Goal: Ask a question: Seek information or help from site administrators or community

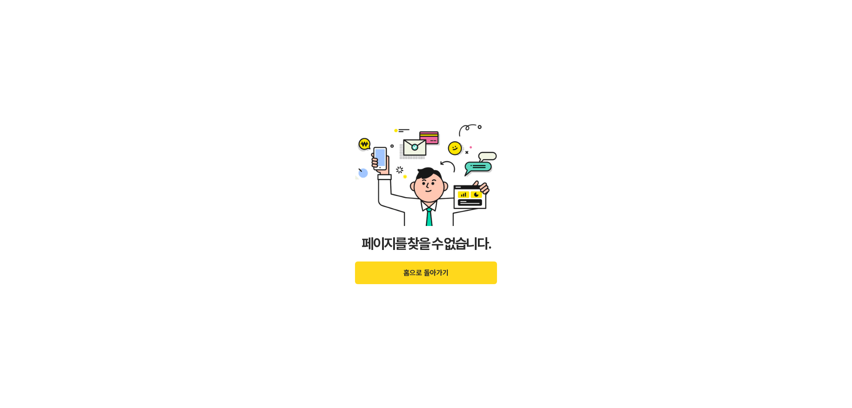
click at [403, 272] on button "홈으로 돌아가기" at bounding box center [426, 272] width 142 height 23
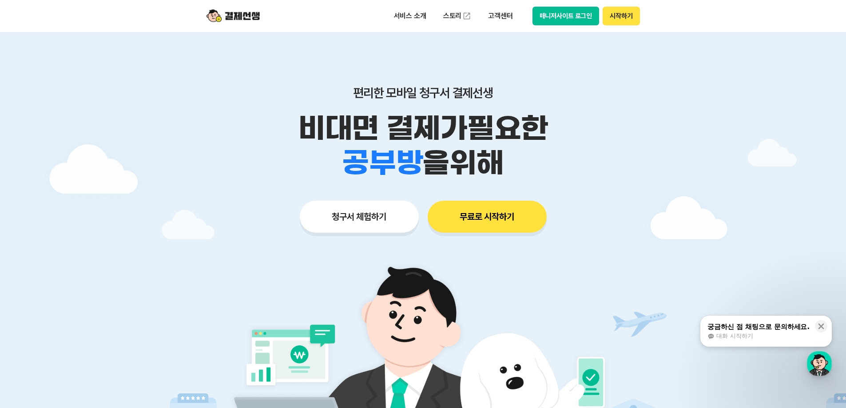
click at [755, 327] on div "궁금하신 점 채팅으로 문의하세요." at bounding box center [758, 326] width 102 height 9
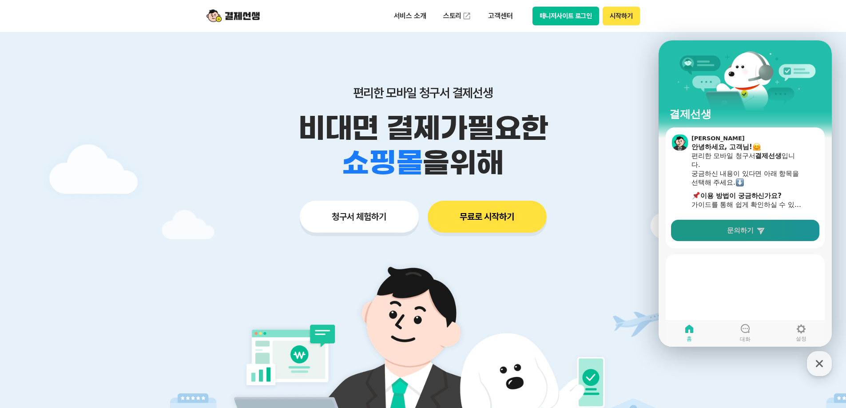
click at [751, 231] on span "문의하기" at bounding box center [740, 230] width 27 height 9
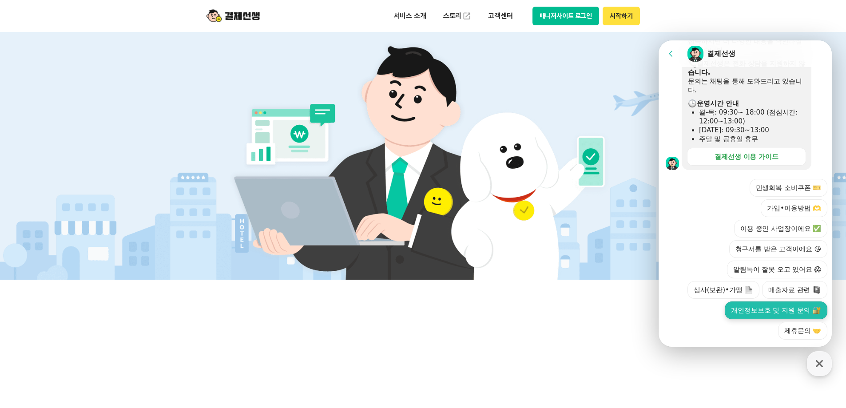
scroll to position [222, 0]
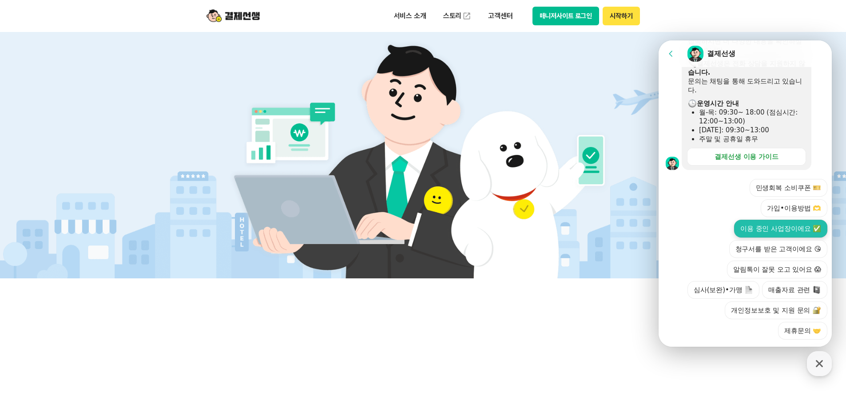
click at [775, 220] on button "이용 중인 사업장이에요 ✅" at bounding box center [780, 229] width 93 height 18
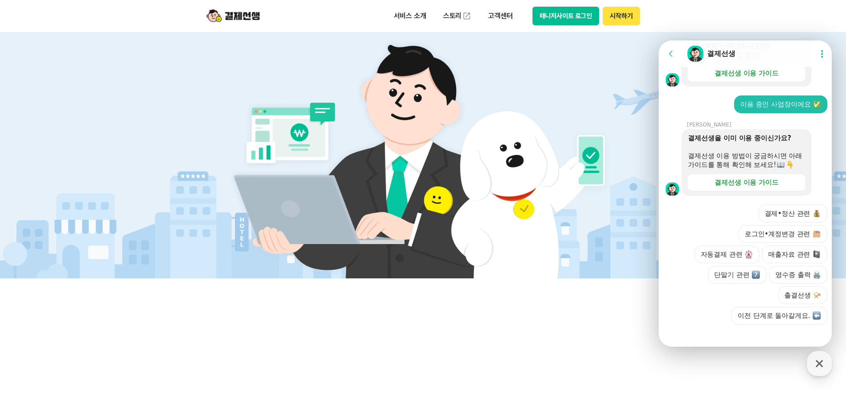
scroll to position [345, 0]
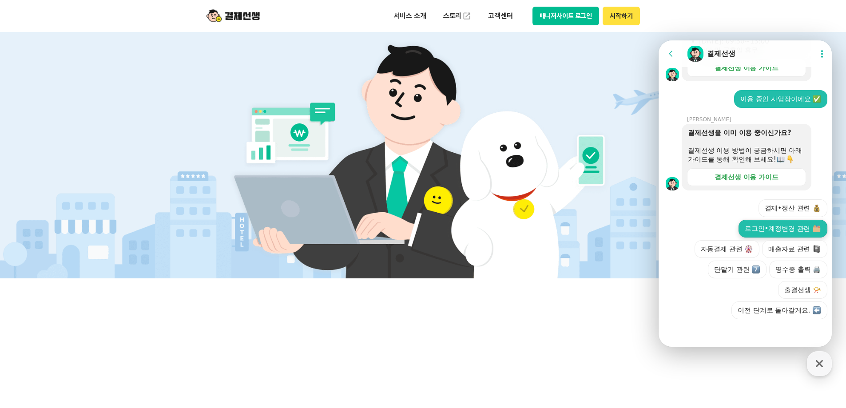
click at [788, 229] on button "로그인•계정변경 관련" at bounding box center [782, 229] width 89 height 18
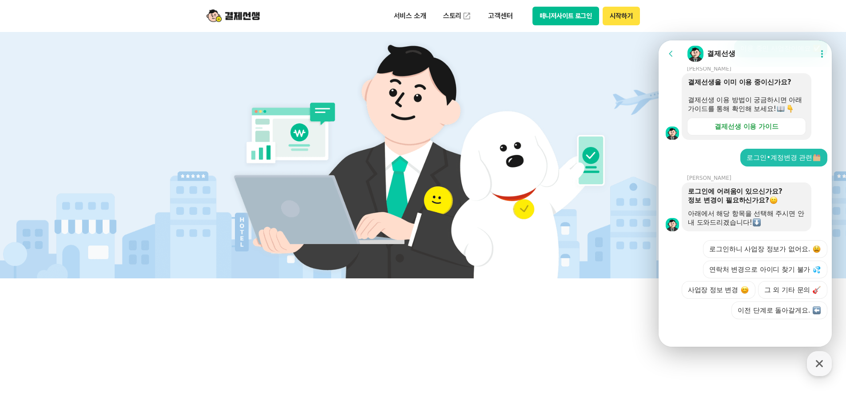
scroll to position [434, 0]
click at [786, 289] on button "그 외 기타 문의" at bounding box center [792, 290] width 69 height 18
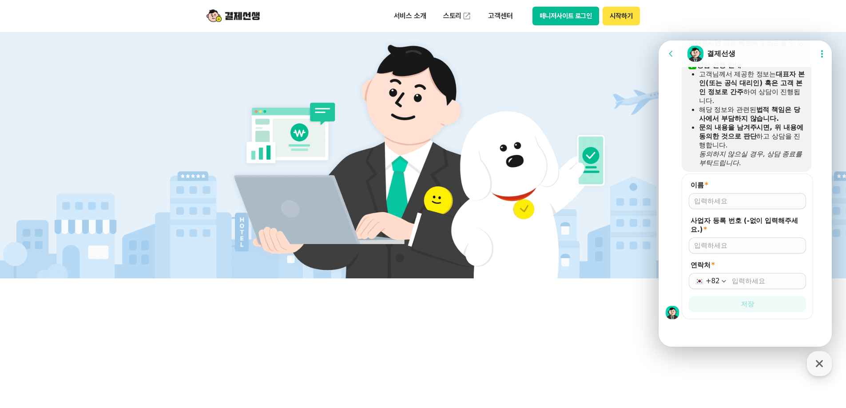
scroll to position [653, 0]
click at [725, 205] on input "이름 *" at bounding box center [747, 201] width 107 height 9
type input "d"
click at [749, 245] on input "사업자 등록 번호 (-없이 입력해주세요.) *" at bounding box center [747, 245] width 107 height 9
type input "4929800512"
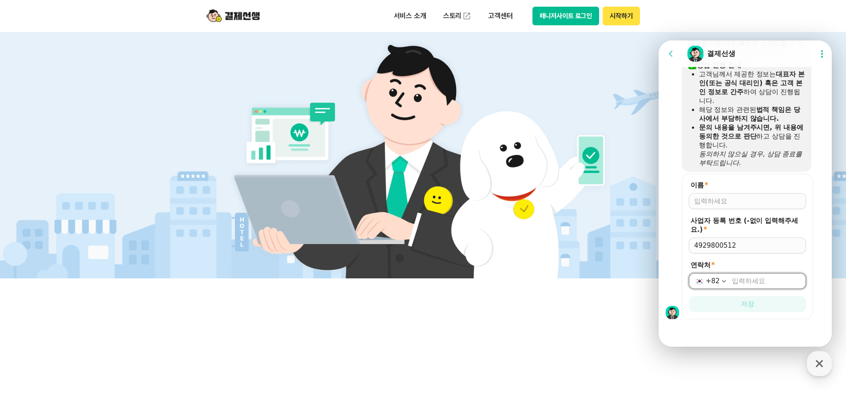
click at [739, 277] on input "연락처 *" at bounding box center [766, 281] width 69 height 9
type input "[PHONE_NUMBER]"
click at [736, 203] on input "이름 *" at bounding box center [747, 201] width 107 height 9
type input "d"
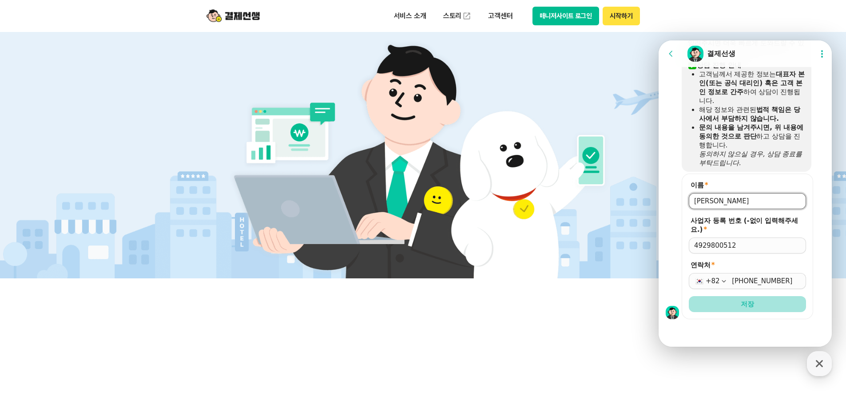
type input "[PERSON_NAME]"
click at [748, 303] on span "저장" at bounding box center [746, 304] width 13 height 9
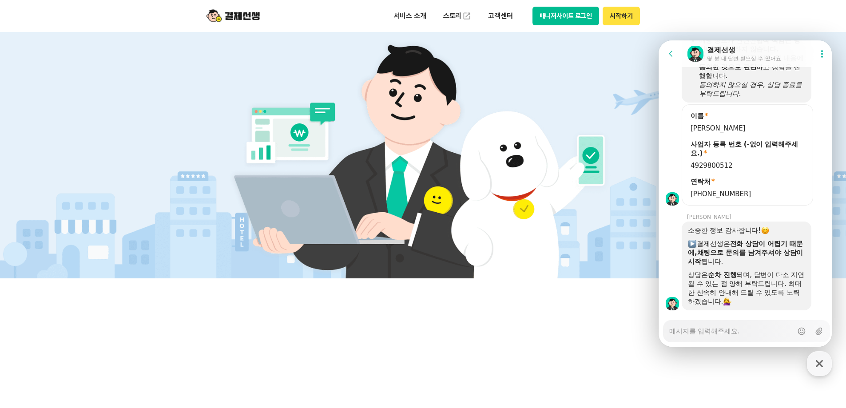
scroll to position [740, 0]
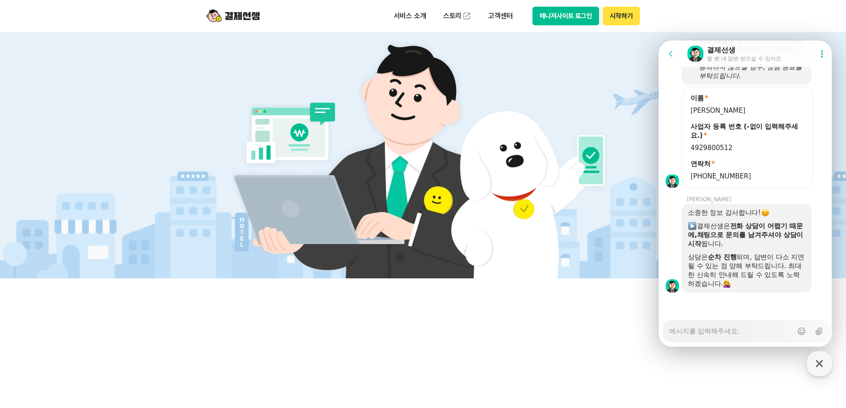
click at [707, 335] on textarea "Messenger Input Textarea" at bounding box center [730, 327] width 123 height 15
type textarea "x"
type textarea "ㅇ"
type textarea "x"
type textarea "아"
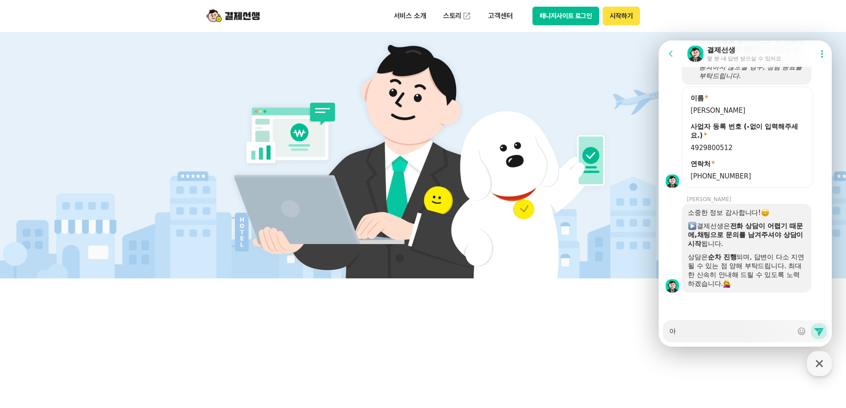
type textarea "x"
type textarea "안"
type textarea "x"
type textarea "안ㄴ"
type textarea "x"
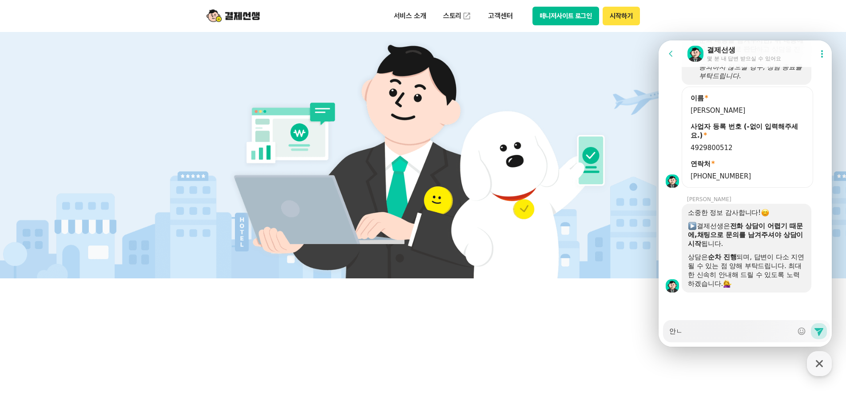
type textarea "안녀"
type textarea "x"
type textarea "안녕"
type textarea "x"
type textarea "안녕ㅎ"
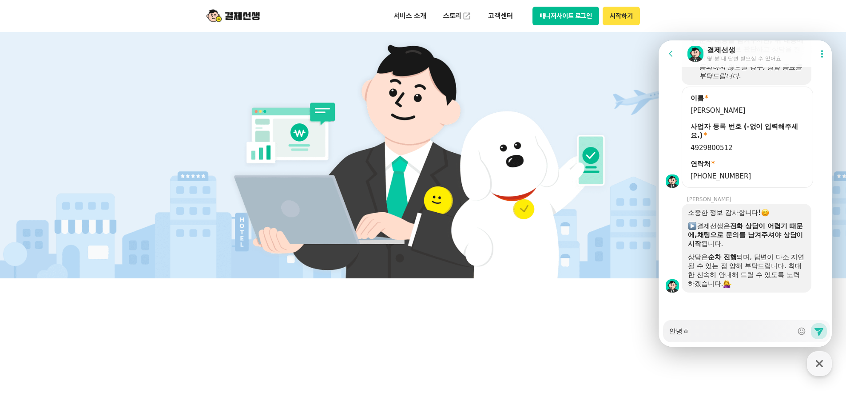
type textarea "x"
type textarea "안녕하"
type textarea "x"
type textarea "안녕핫"
type textarea "x"
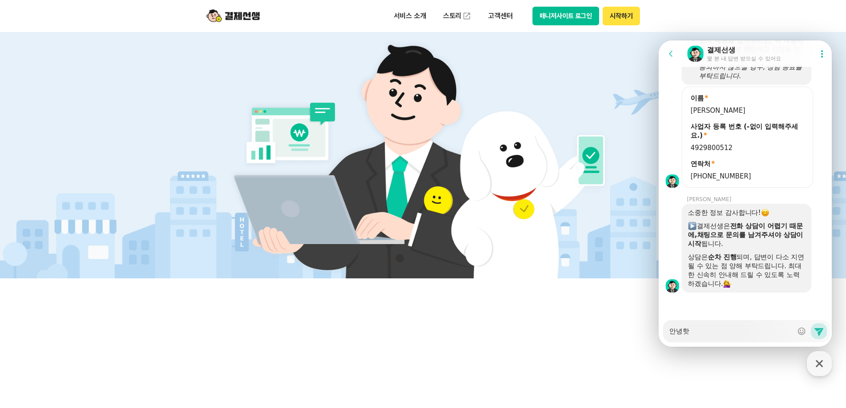
type textarea "안녕하세"
type textarea "x"
type textarea "안녕하셍"
type textarea "x"
type textarea "안녕하세요"
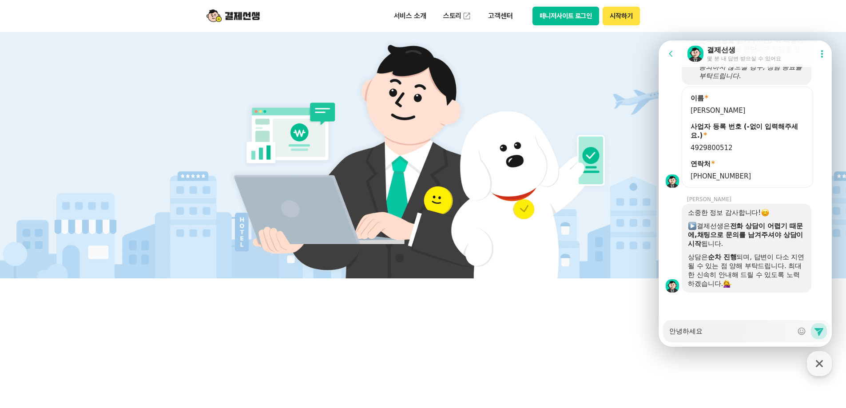
type textarea "x"
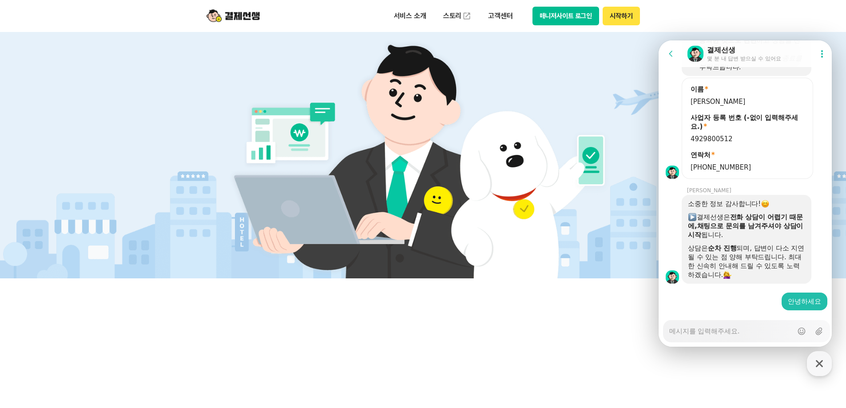
scroll to position [767, 0]
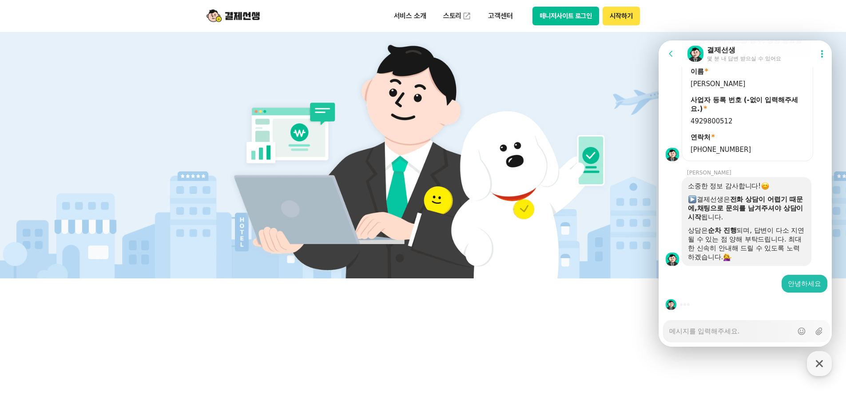
type textarea "x"
type textarea "ㅇ"
type textarea "x"
type textarea "어"
type textarea "x"
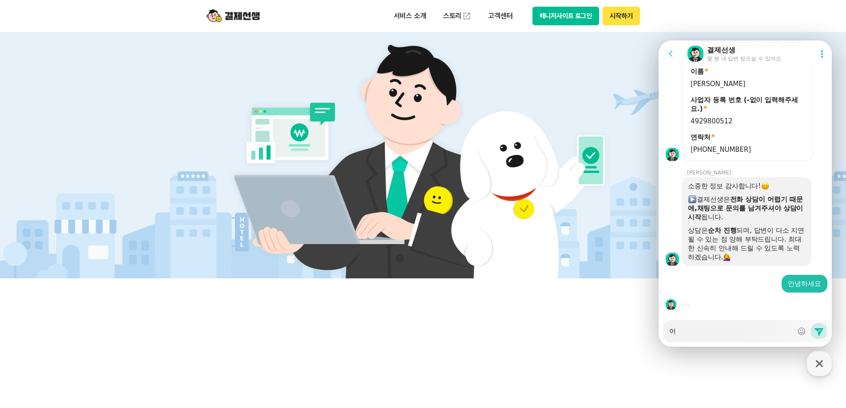
type textarea "얼"
type textarea "x"
type textarea "어리"
type textarea "x"
type textarea "어린"
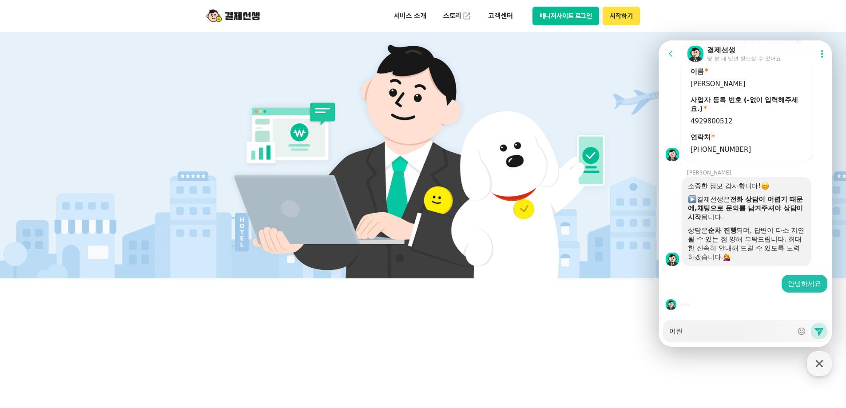
type textarea "x"
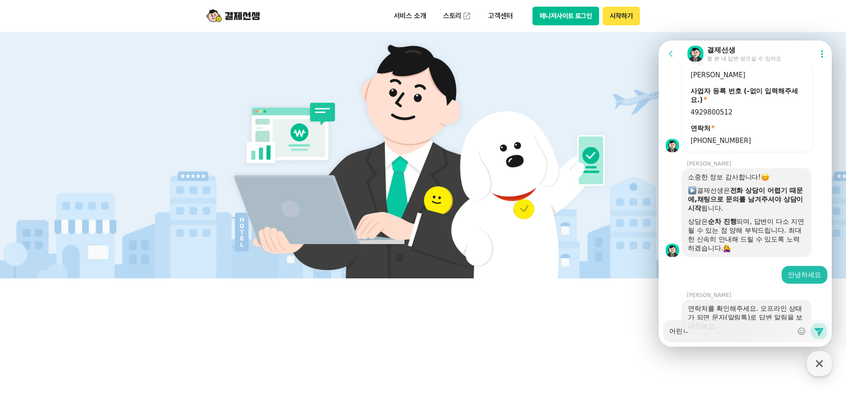
type textarea "어린ㄴㅇ"
type textarea "x"
type textarea "어린ㄴ으"
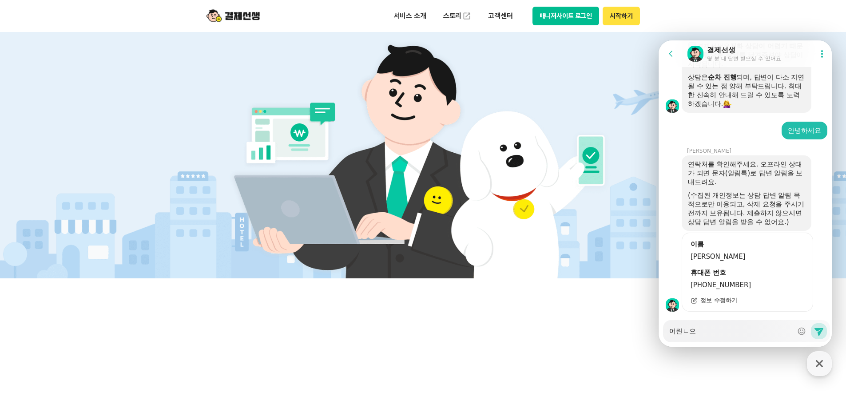
type textarea "x"
type textarea "어린ㄴ음ㅇ"
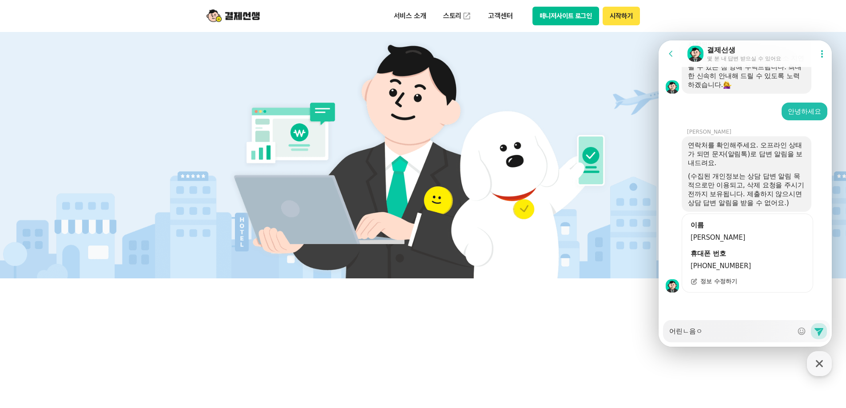
type textarea "x"
type textarea "어린ㄴ음아"
type textarea "x"
type textarea "어린ㄴ음악"
type textarea "x"
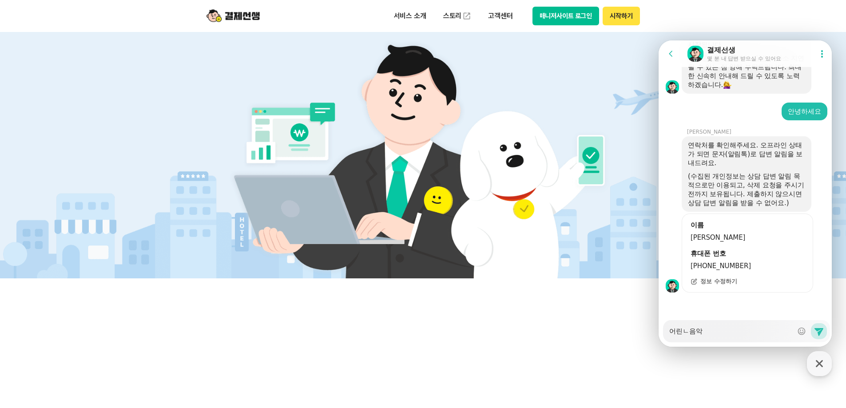
type textarea "어린ㄴ음악ㄷ"
type textarea "x"
type textarea "어린ㄴ음악대"
type textarea "x"
type textarea "어린ㄴ음악ㄷ"
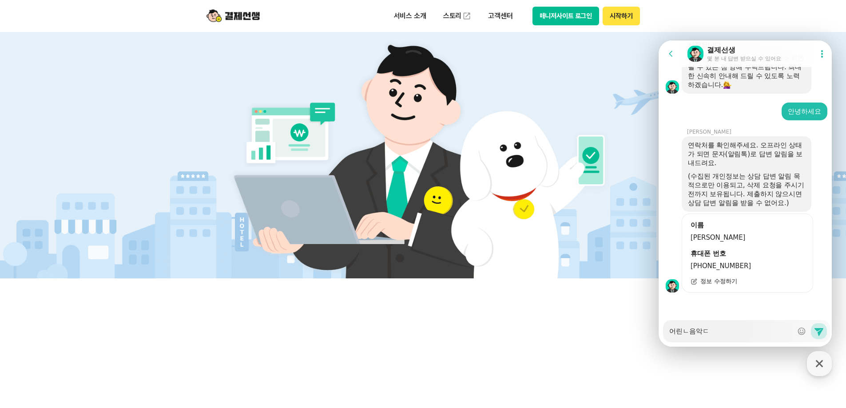
type textarea "x"
type textarea "어린ㄴ음악"
type textarea "x"
type textarea "어린ㄴ"
type textarea "x"
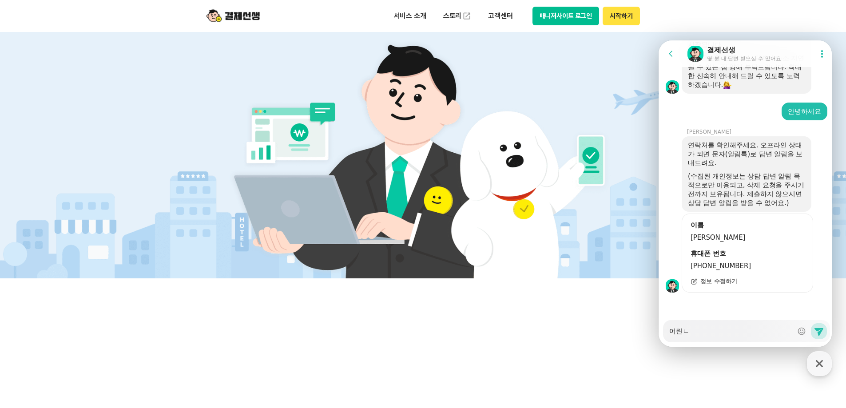
type textarea "어린"
type textarea "x"
type textarea "어"
type textarea "x"
type textarea "어ㄹ"
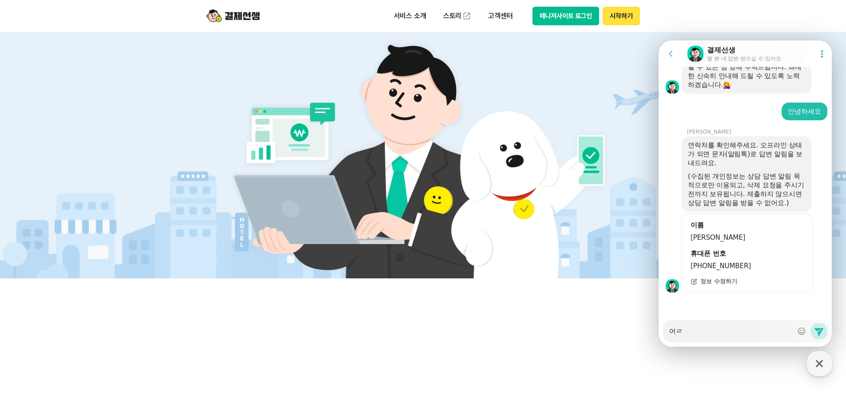
type textarea "x"
type textarea "어리"
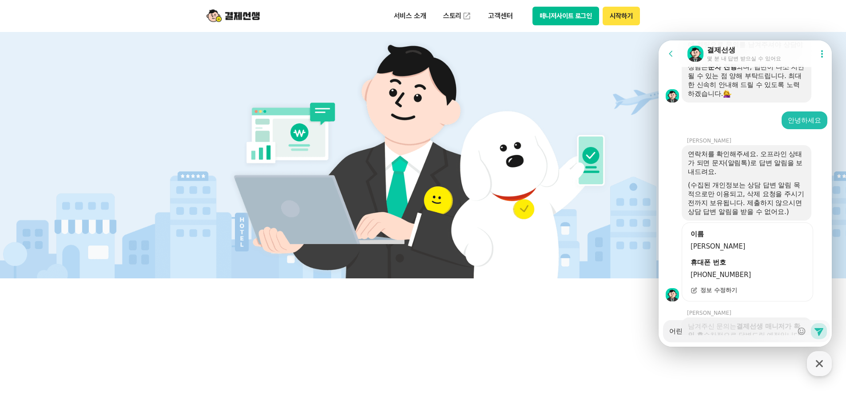
scroll to position [1093, 0]
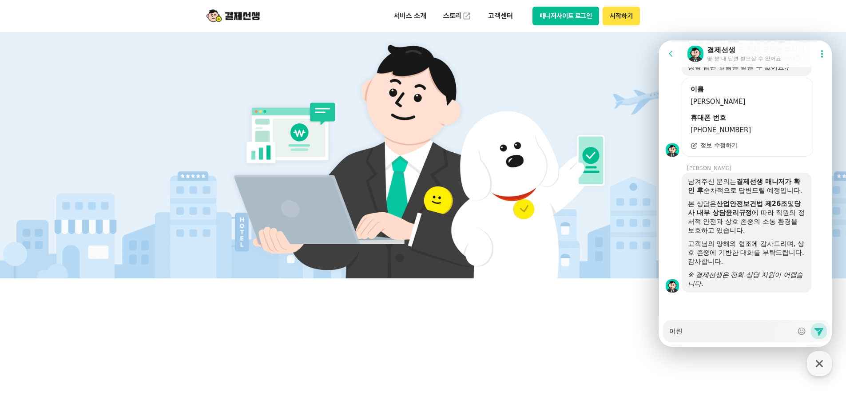
click at [713, 331] on textarea "어린" at bounding box center [730, 327] width 123 height 15
type textarea "x"
type textarea "어린ㅇ"
type textarea "x"
type textarea "어린으"
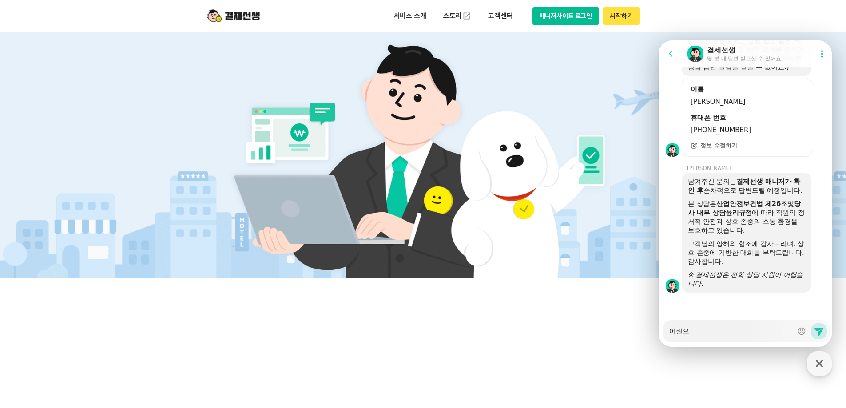
type textarea "x"
type textarea "어린음"
type textarea "x"
type textarea "어린음ㅇ"
type textarea "x"
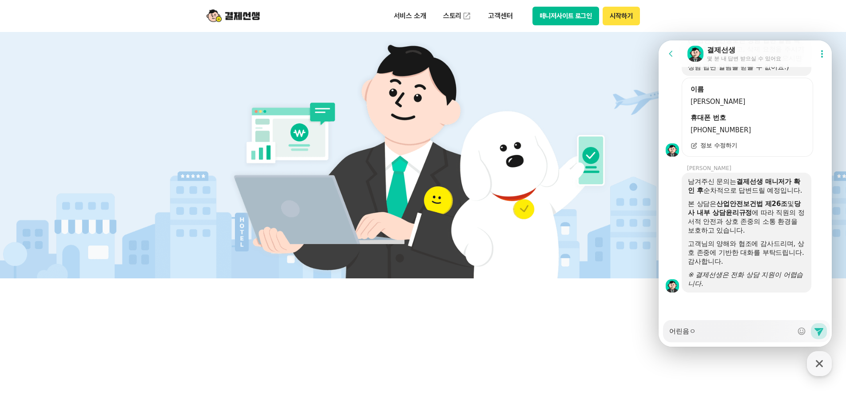
type textarea "어린음아"
type textarea "x"
type textarea "어린음악"
type textarea "x"
type textarea "어린음악ㄷ"
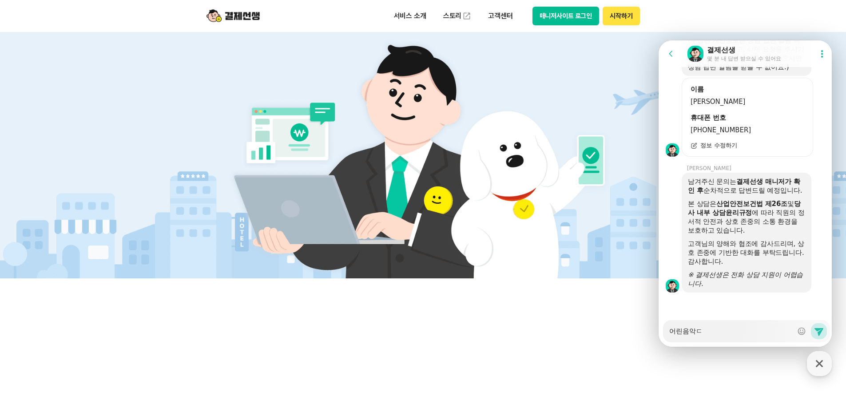
type textarea "x"
type textarea "어린음악대"
type textarea "x"
type textarea "어린음악댕"
type textarea "x"
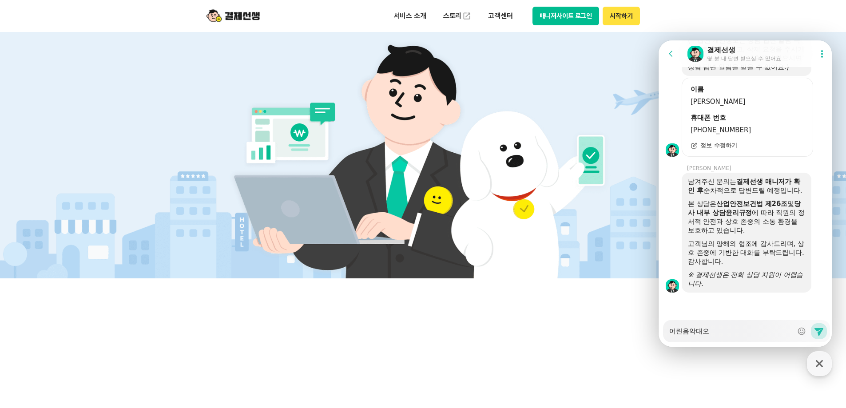
type textarea "어린음악대옷"
type textarea "x"
type textarea "어린음악대오소"
type textarea "x"
type textarea "어린음악대[PERSON_NAME]"
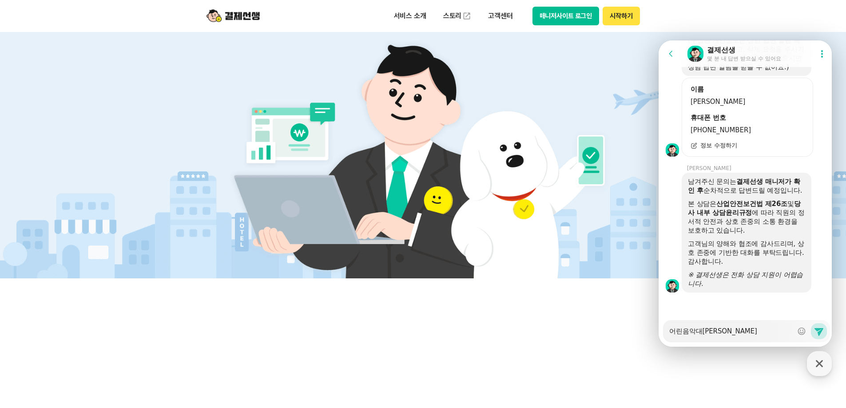
type textarea "x"
type textarea "어린음악대[PERSON_NAME]"
type textarea "x"
type textarea "어린음악대[PERSON_NAME]"
type textarea "x"
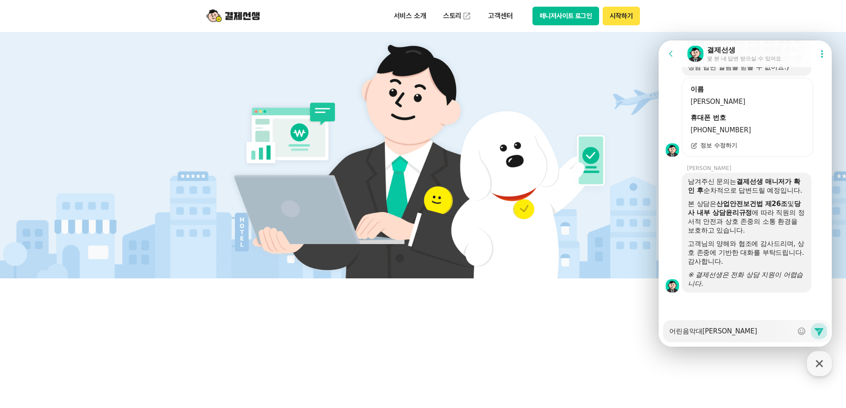
type textarea "어린음악대오송워"
type textarea "x"
type textarea "어린음악대[PERSON_NAME]"
type textarea "x"
type textarea "어린음악대[PERSON_NAME][PERSON_NAME]"
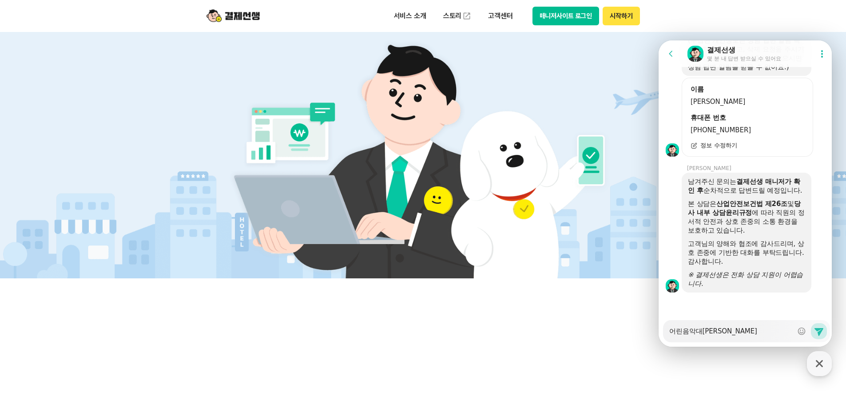
type textarea "x"
type textarea "어린음악대[PERSON_NAME]"
type textarea "x"
type textarea "어린음악대[PERSON_NAME]"
type textarea "x"
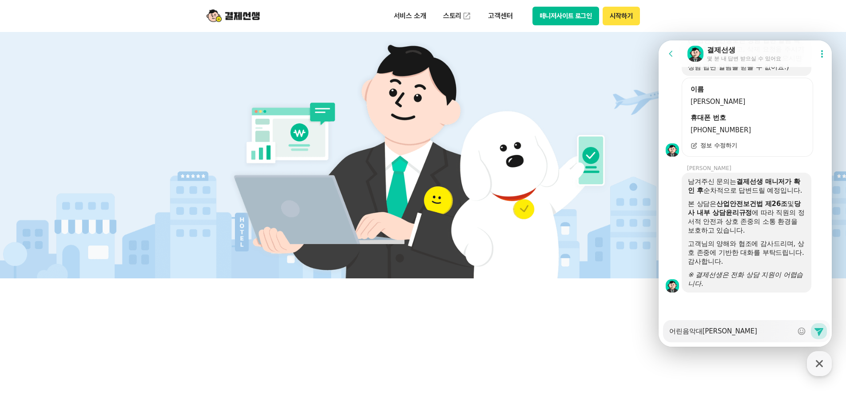
type textarea "어린음악대오송원ㅇ으"
type textarea "x"
type textarea "어린음악대오송원ㅇ음ㅇ"
type textarea "x"
type textarea "어린음악대오송원ㅇ음아"
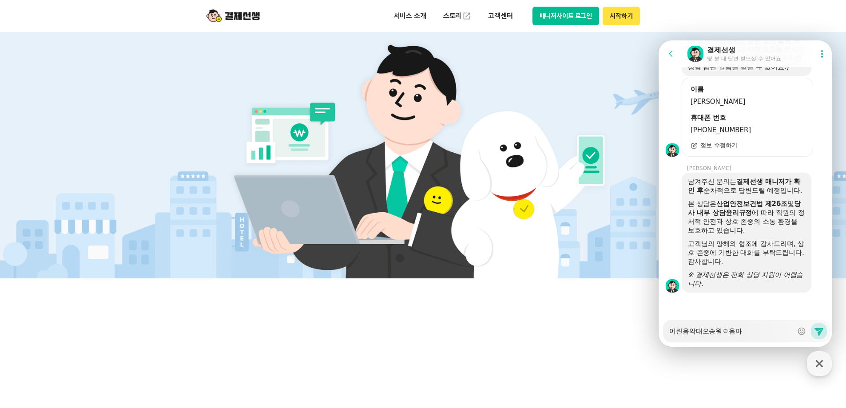
type textarea "x"
type textarea "어린음악대오송원ㅇ음악"
type textarea "x"
type textarea "어린음악대오송원ㅇ음아"
type textarea "x"
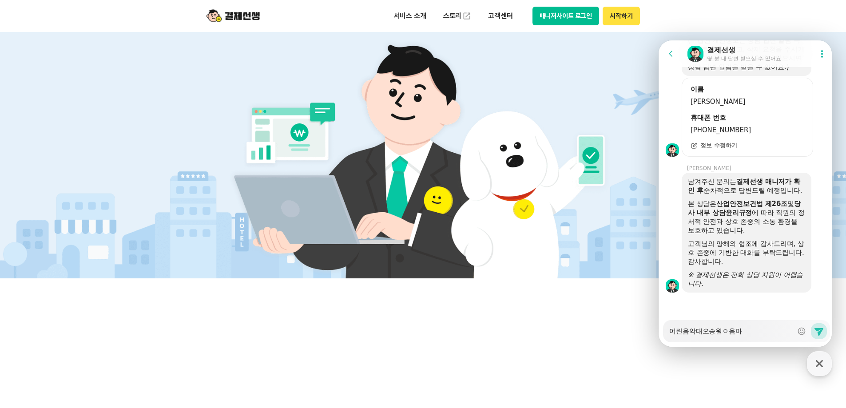
type textarea "어린음악대오송원ㅇ음ㅇ"
type textarea "x"
type textarea "어린음악대오송원ㅇ음"
type textarea "x"
type textarea "어린음악대[PERSON_NAME]"
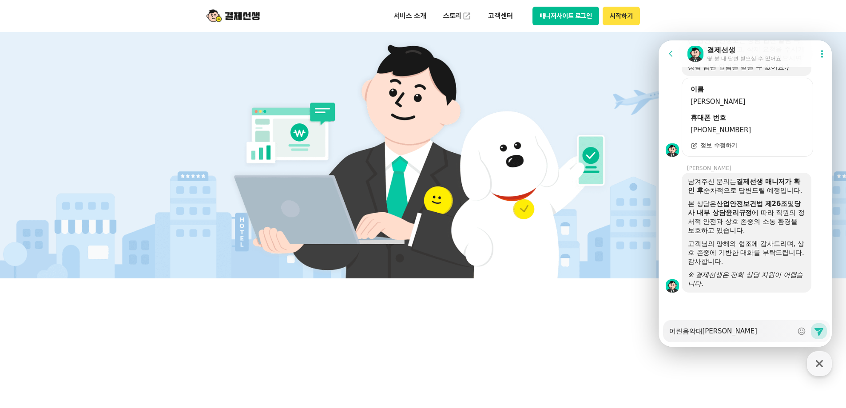
type textarea "x"
type textarea "어린음악대[PERSON_NAME]"
type textarea "x"
type textarea "어린음악대[PERSON_NAME]"
type textarea "x"
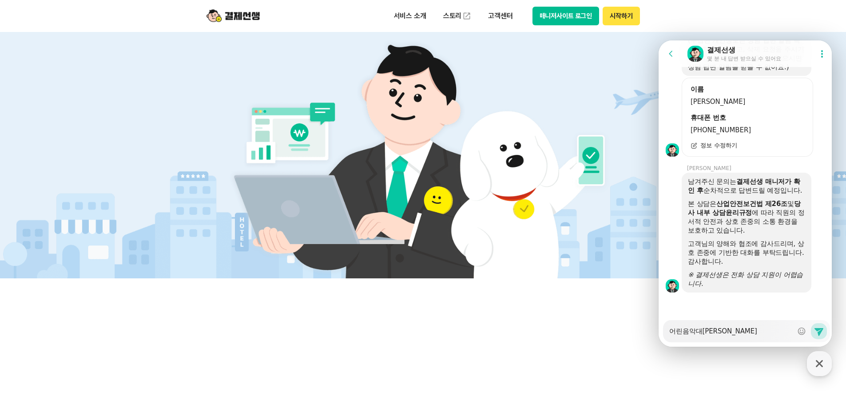
type textarea "어린음악대[PERSON_NAME]"
type textarea "x"
type textarea "어린음악대오송원음"
type textarea "x"
type textarea "어린음악대오송원음ㅇ"
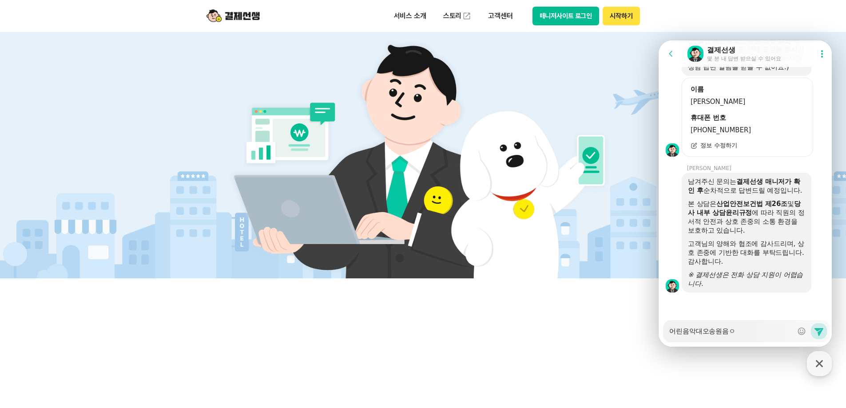
type textarea "x"
type textarea "어린음악대오송원음아"
type textarea "x"
type textarea "어린음악대오송원음악"
type textarea "x"
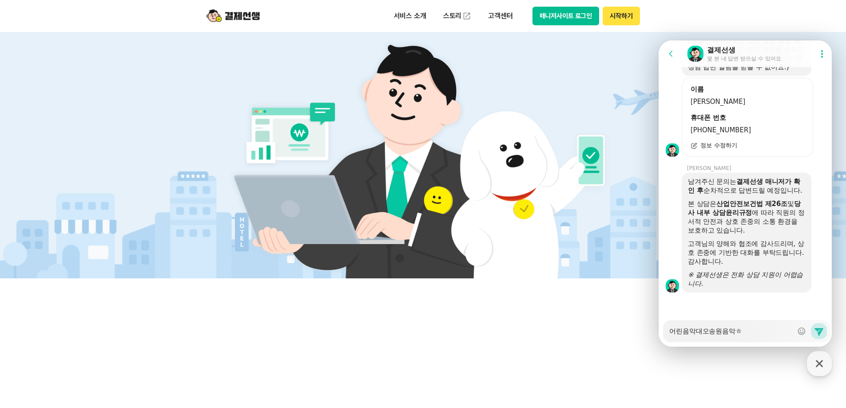
type textarea "어린음악대오송원음악하"
type textarea "x"
type textarea "어린음악대오송원음악학"
type textarea "x"
type textarea "어린음악대오송원음악학ㅇ"
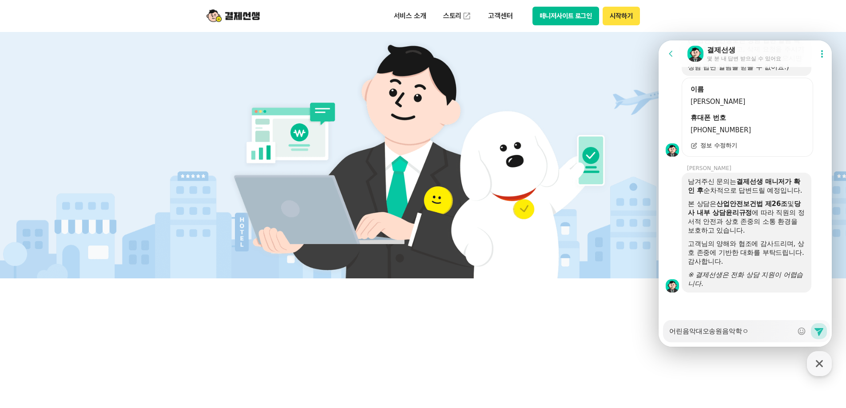
type textarea "x"
type textarea "어린음악대오송원음악학우"
type textarea "x"
type textarea "어린음악대오송원음악학워"
type textarea "x"
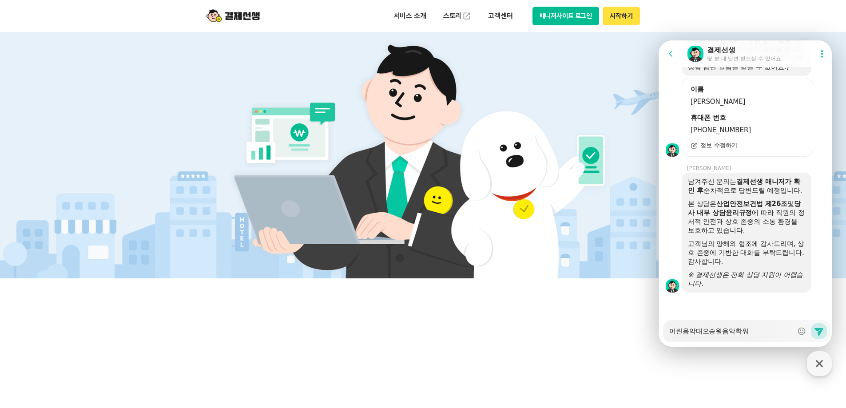
type textarea "어린음악대오송원음악학원"
type textarea "x"
type textarea "어린음악대오송원음악학원ㅇ"
type textarea "x"
type textarea "어린음악대오송원음악학원[PERSON_NAME]"
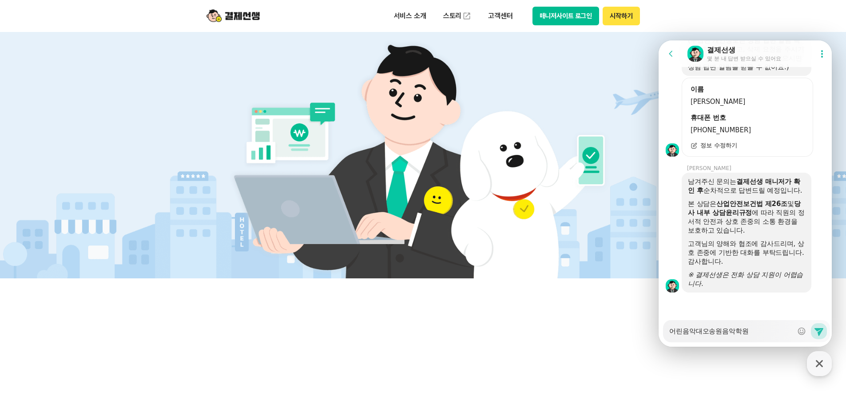
type textarea "x"
type textarea "어린음악대오송원음악학원입ㄴ"
type textarea "x"
type textarea "어린음악대오송원음악학원입니"
type textarea "x"
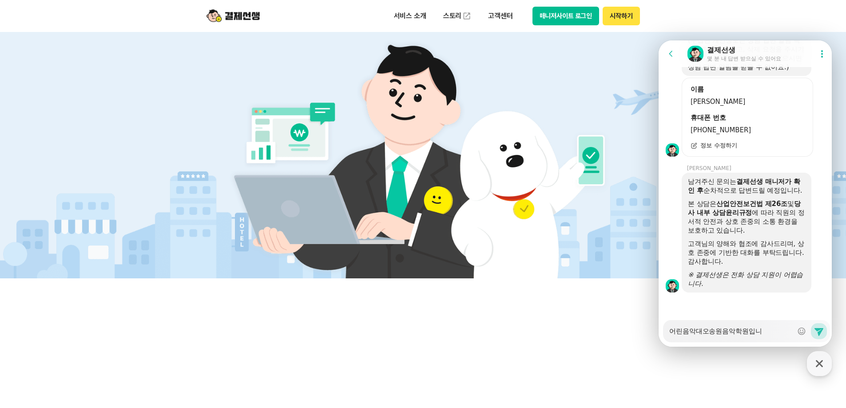
type textarea "어린음악대오송원음악학원입닏"
type textarea "x"
type textarea "어린음악대오송원음악학원입니다"
type textarea "x"
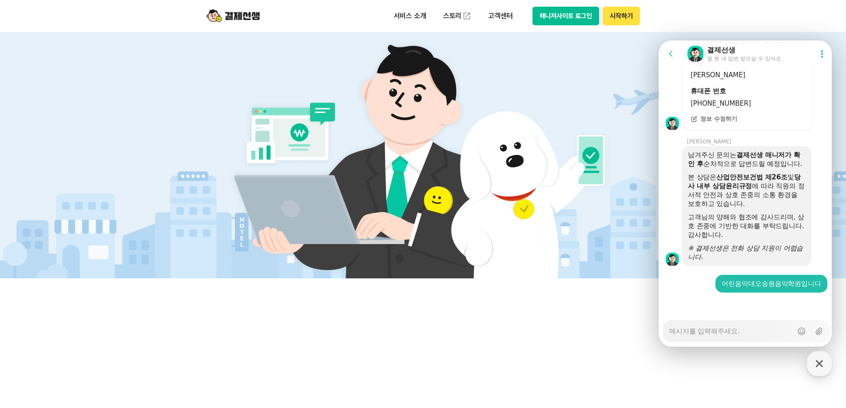
type textarea "x"
type textarea "ㅈ"
type textarea "x"
type textarea "지"
type textarea "x"
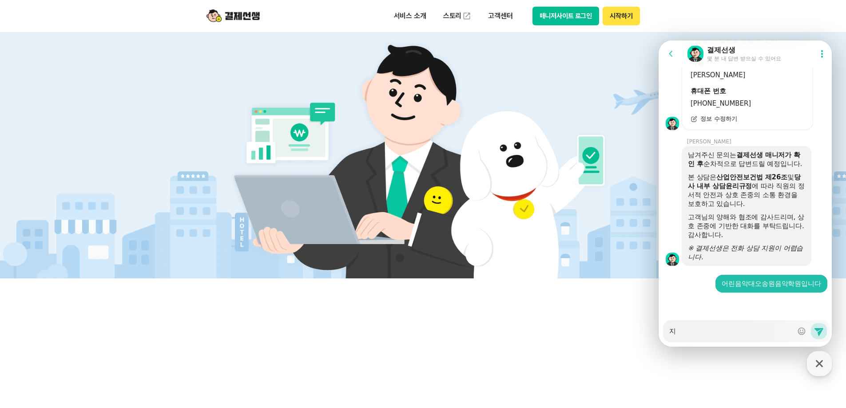
type textarea "직"
type textarea "x"
type textarea "지그"
type textarea "x"
type textarea "지금"
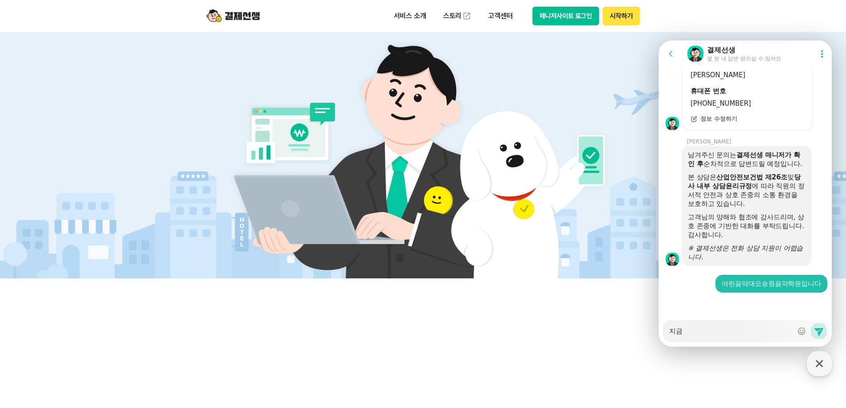
type textarea "x"
type textarea "지금"
type textarea "x"
type textarea "지금 ㅁ"
type textarea "x"
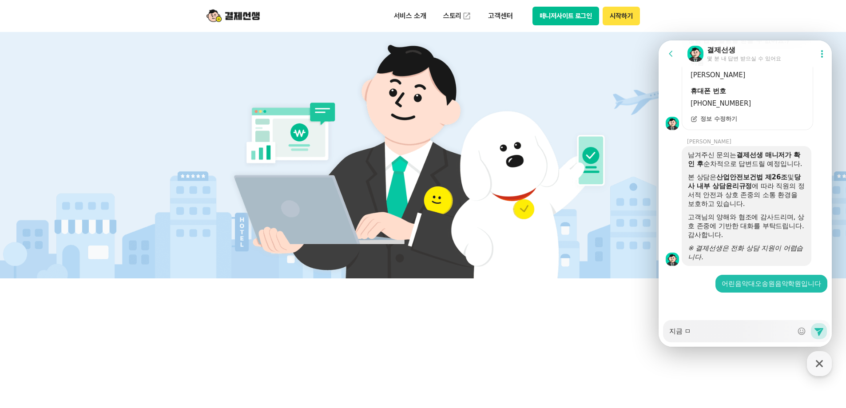
type textarea "지금 며"
type textarea "x"
type textarea "지금 명"
type textarea "x"
type textarea "지금 명ㅇ"
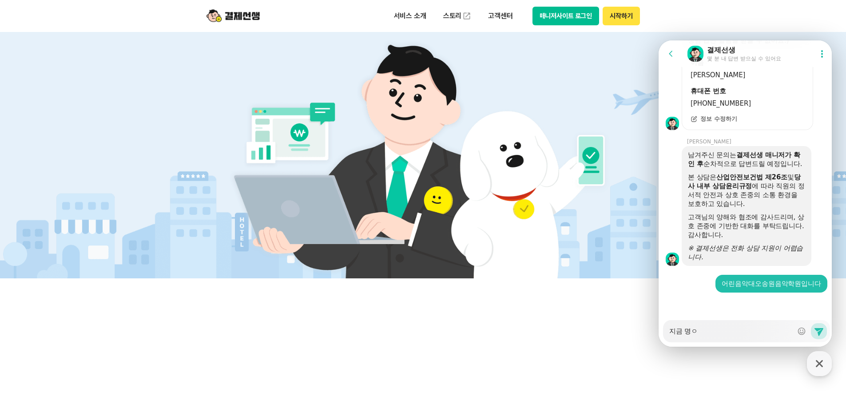
type textarea "x"
type textarea "지금 명의"
type textarea "x"
type textarea "지금 명의가"
type textarea "x"
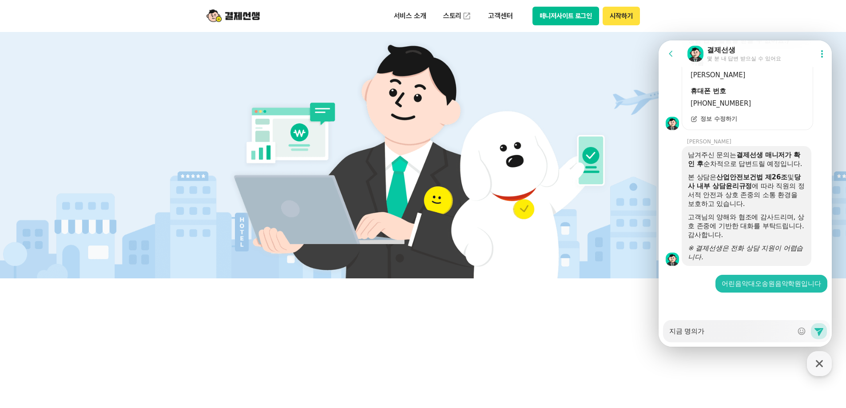
type textarea "지금 명의가"
type textarea "x"
type textarea "지금 명의가 ㄴ"
type textarea "x"
type textarea "지금 명의가 누"
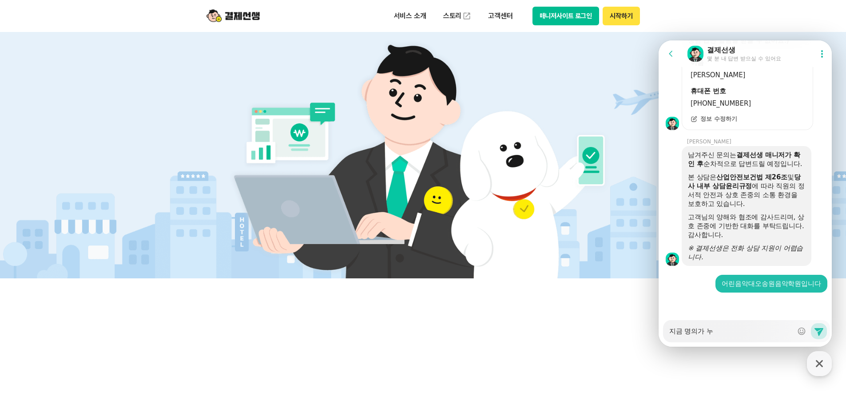
type textarea "x"
type textarea "지금 명의가 누구"
type textarea "x"
type textarea "지금 명의가 누굴"
type textarea "x"
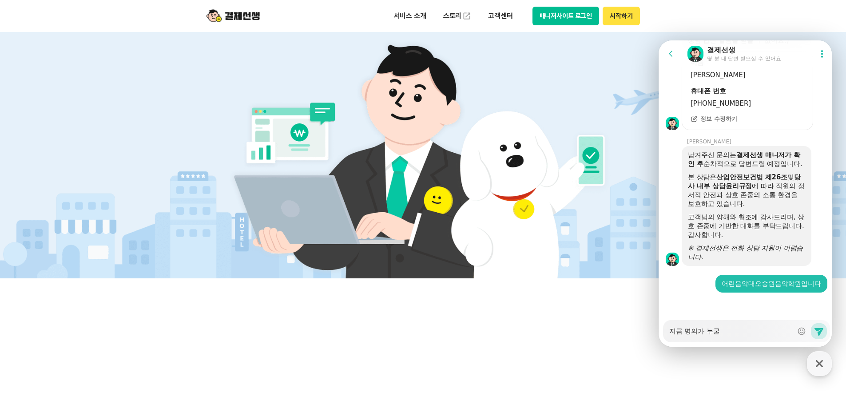
type textarea "지금 명의가 누구로"
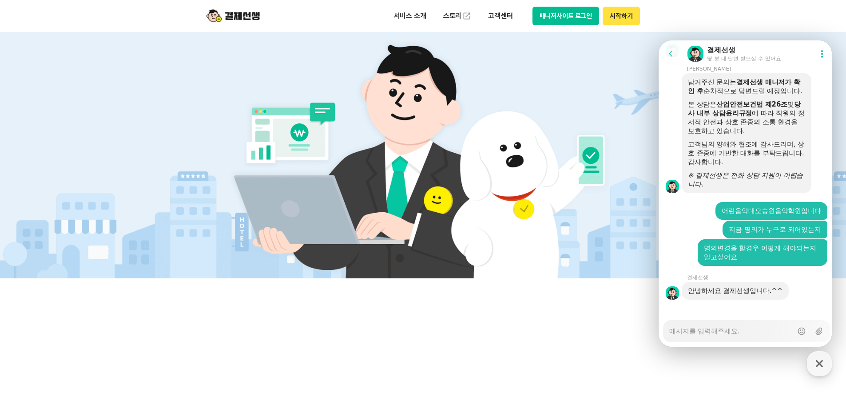
scroll to position [1199, 0]
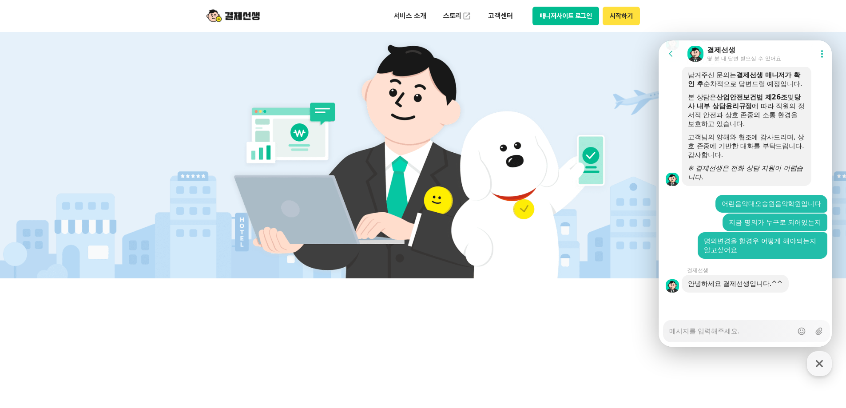
click at [734, 335] on textarea "Messenger Input Textarea" at bounding box center [730, 327] width 123 height 15
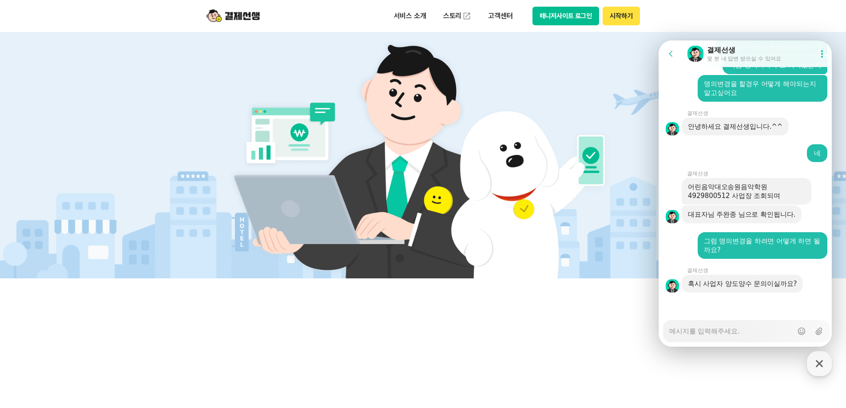
scroll to position [1356, 0]
click at [719, 325] on textarea "Messenger Input Textarea" at bounding box center [730, 327] width 123 height 15
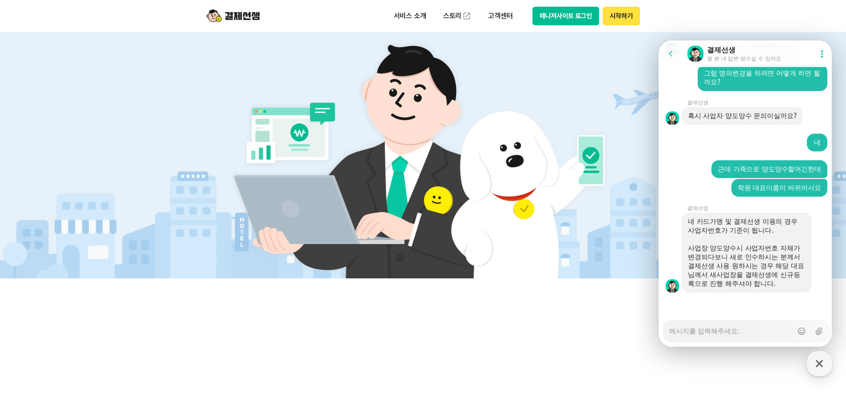
scroll to position [1524, 0]
click at [743, 333] on textarea "Messenger Input Textarea" at bounding box center [730, 327] width 123 height 15
click at [735, 332] on textarea "Messenger Input Textarea" at bounding box center [730, 327] width 123 height 15
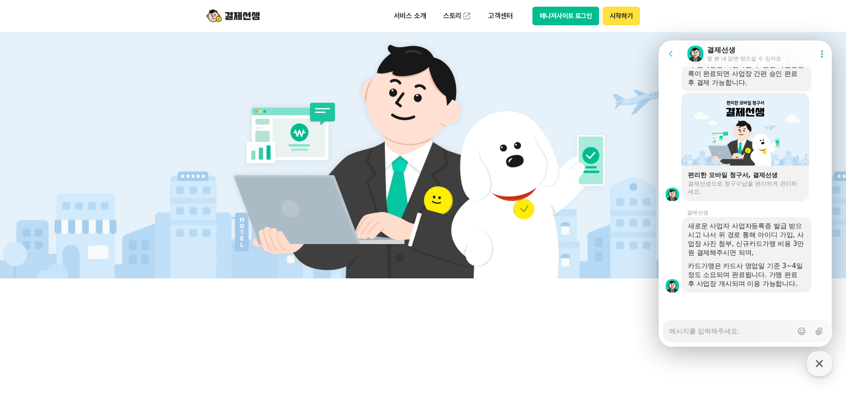
scroll to position [2342, 0]
click at [774, 269] on div "카드가맹은 카드사 영업일 기준 3~4일 정도 소요되며 완료됩니다. 가맹 완료 후 사업장 개시되며 이용 가능합니다." at bounding box center [746, 274] width 117 height 27
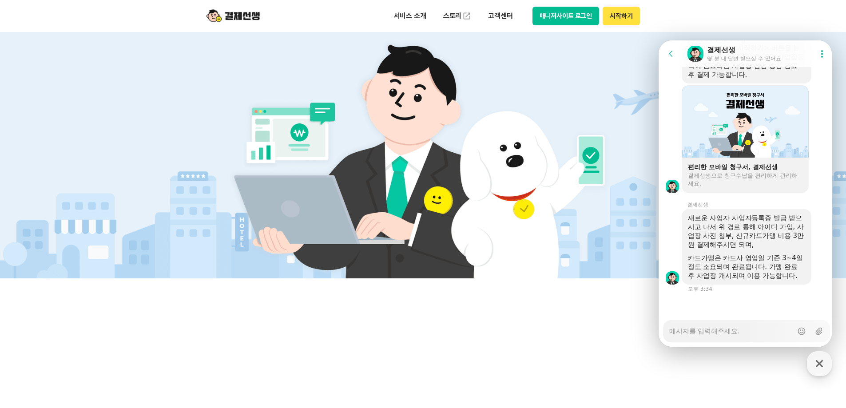
scroll to position [2350, 0]
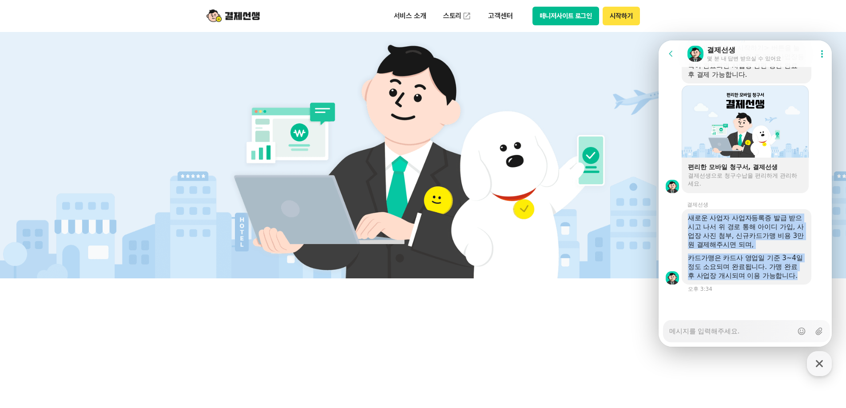
drag, startPoint x: 800, startPoint y: 278, endPoint x: 684, endPoint y: 210, distance: 134.4
click at [684, 210] on div "새로운 사업자 사업자등록증 발급 받으시고 나서 위 경로 통해 아이디 가입, 사업장 사진 첨부, 신규카드가맹 비용 3만원 결제해주시면 되며, 카…" at bounding box center [746, 246] width 130 height 75
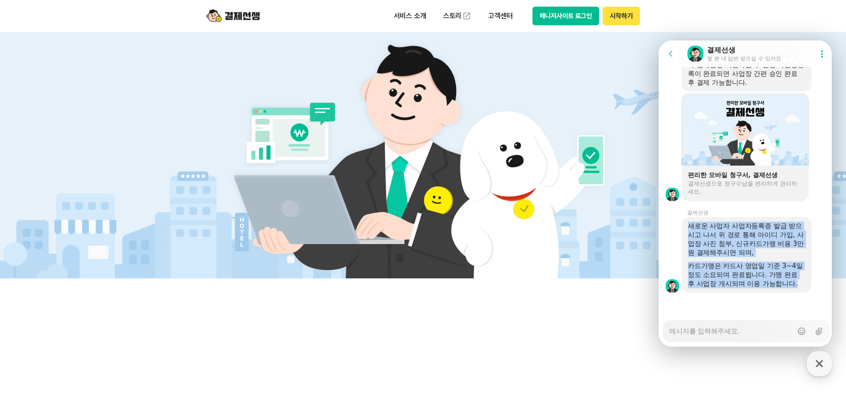
copy div "새로운 사업자 사업자등록증 발급 받으시고 나서 위 경로 통해 아이디 가입, 사업장 사진 첨부, 신규카드가맹 비용 3만원 결제해주시면 되며, 카…"
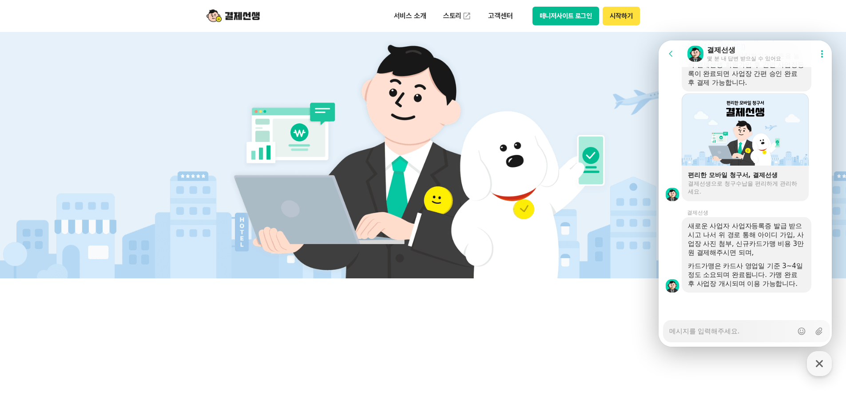
click at [761, 301] on div at bounding box center [746, 305] width 176 height 24
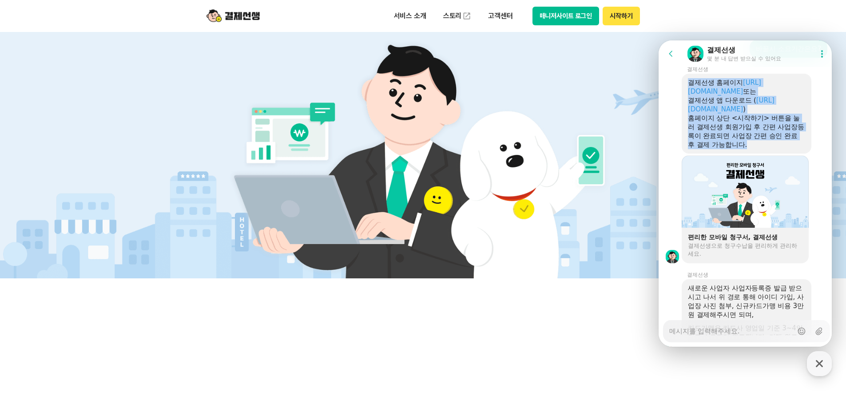
drag, startPoint x: 772, startPoint y: 174, endPoint x: 689, endPoint y: 105, distance: 108.0
click at [689, 105] on div "결제선생 홈페이지 [URL][DOMAIN_NAME] 또는 결제선생 앱 다운로드 ( [URL][DOMAIN_NAME] ) 홈페이지 상단 <시작하…" at bounding box center [746, 113] width 117 height 71
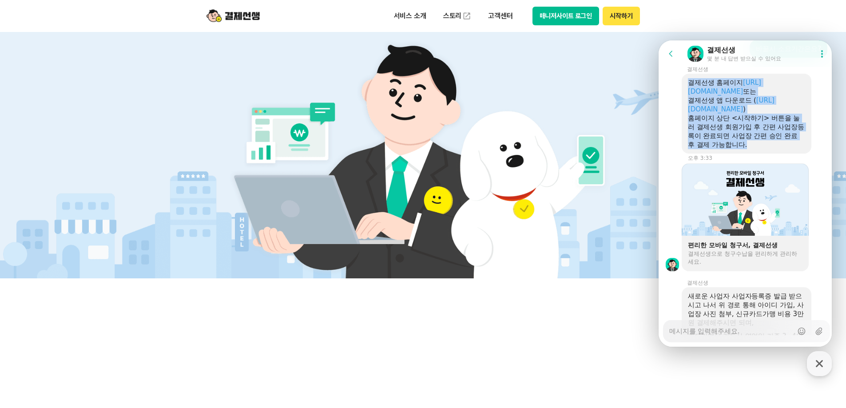
copy div "결제선생 홈페이지 [URL][DOMAIN_NAME] 또는 결제선생 앱 다운로드 ( [URL][DOMAIN_NAME] ) 홈페이지 상단 <시작하…"
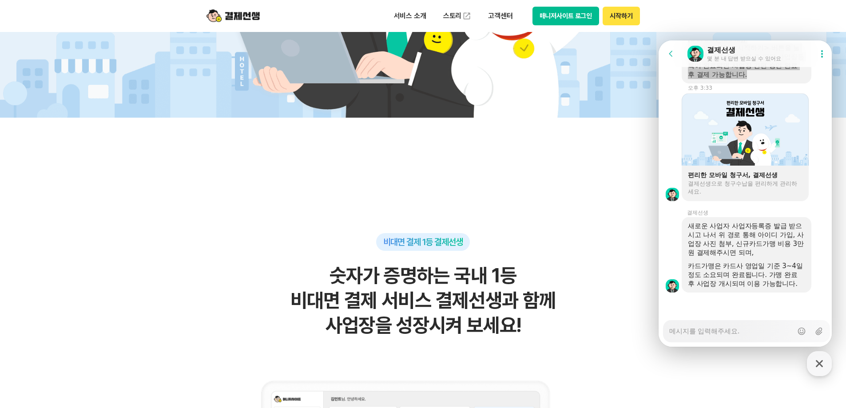
scroll to position [399, 0]
